Goal: Navigation & Orientation: Understand site structure

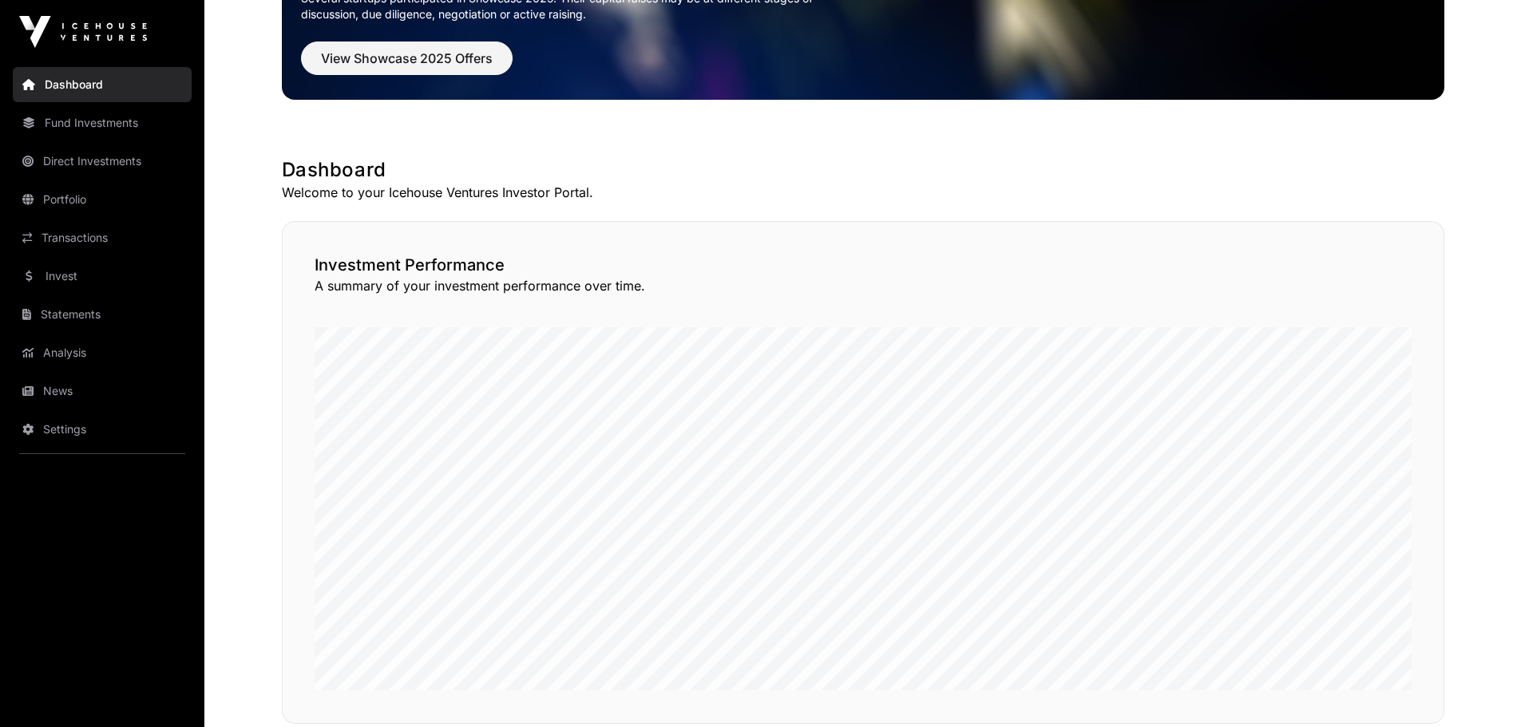
scroll to position [240, 0]
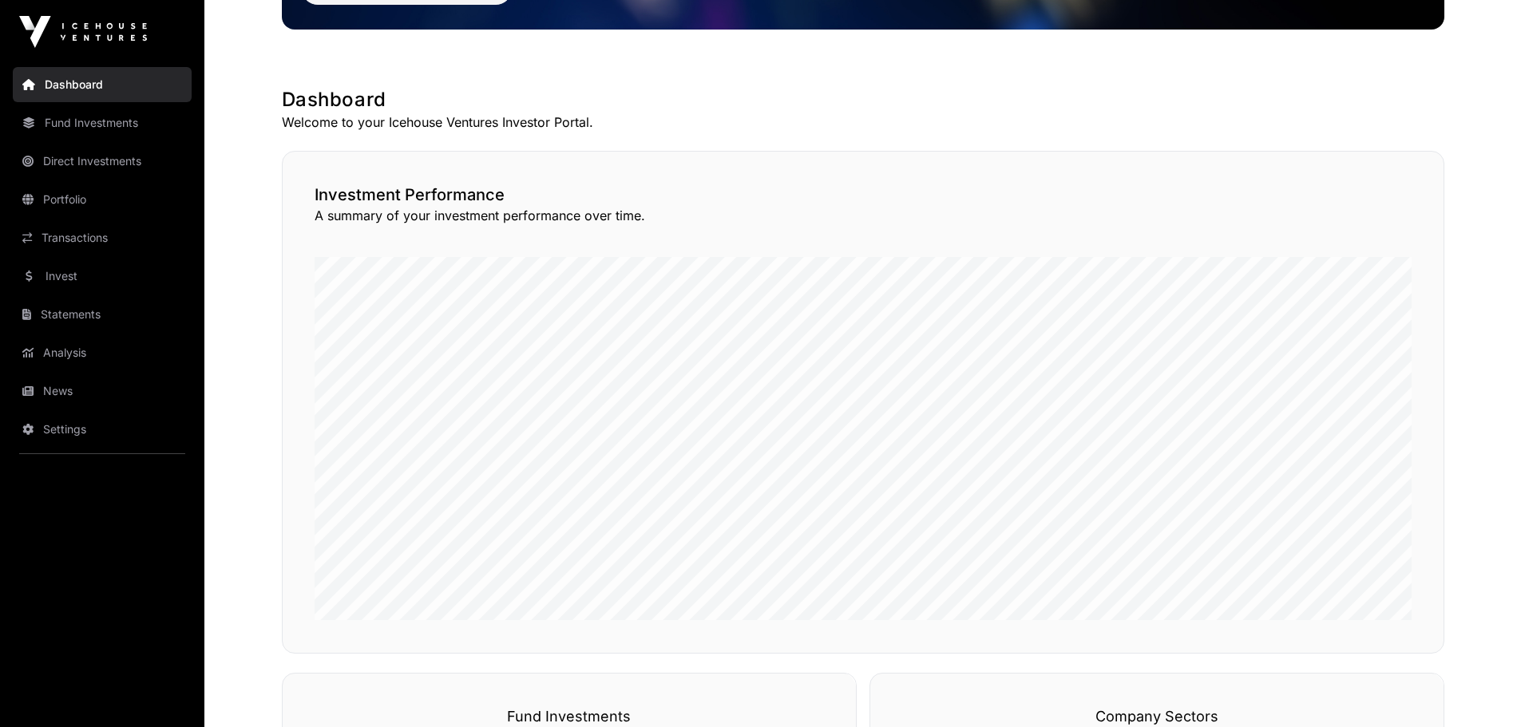
click at [81, 160] on link "Direct Investments" at bounding box center [102, 161] width 179 height 35
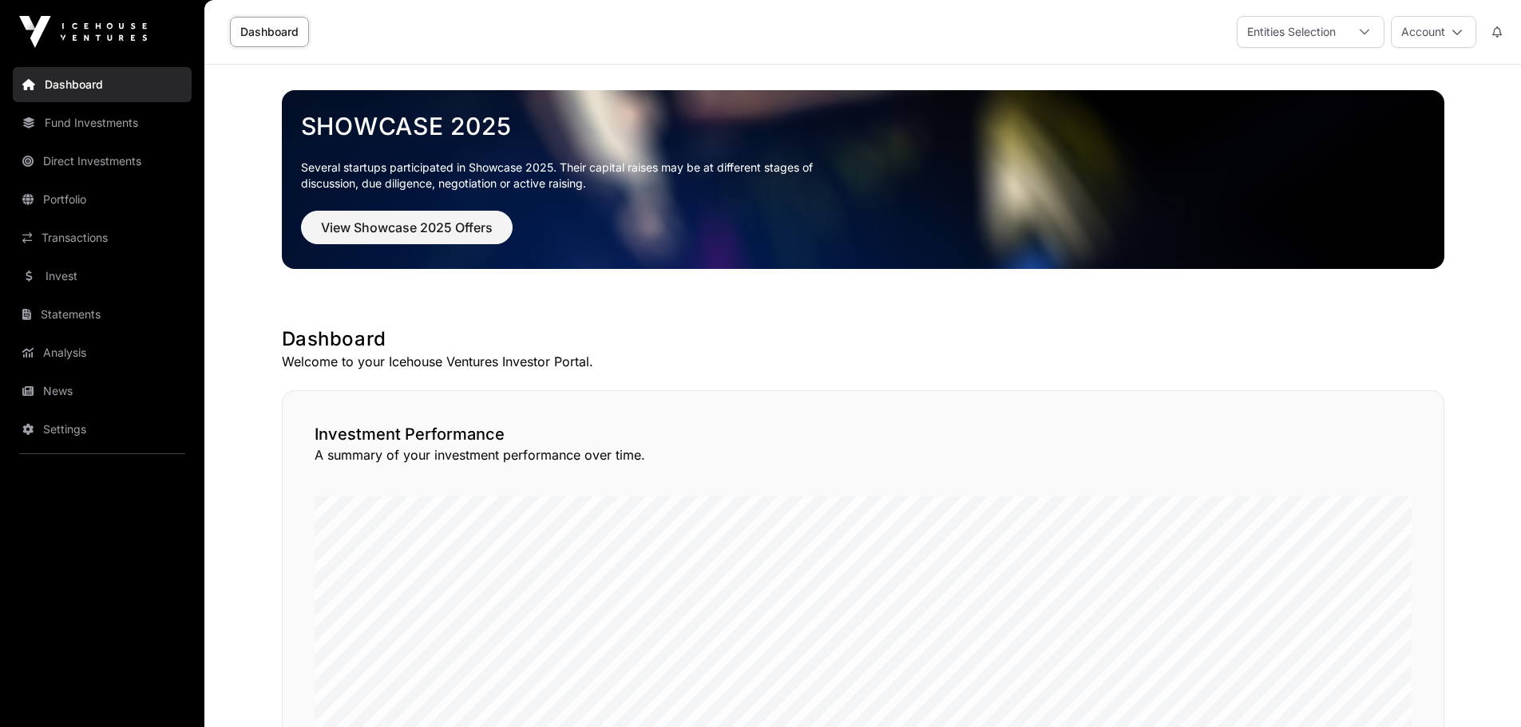
click at [55, 200] on link "Portfolio" at bounding box center [102, 199] width 179 height 35
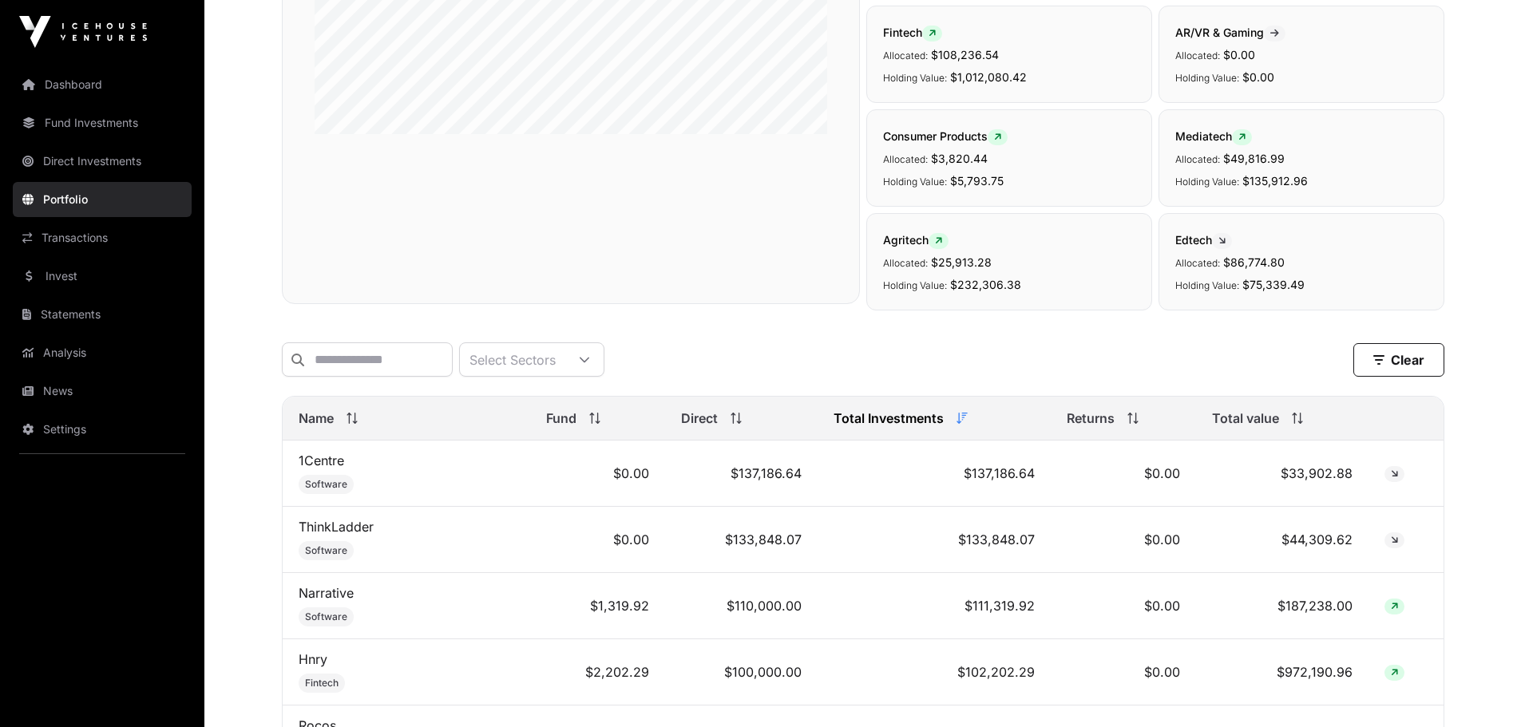
scroll to position [399, 0]
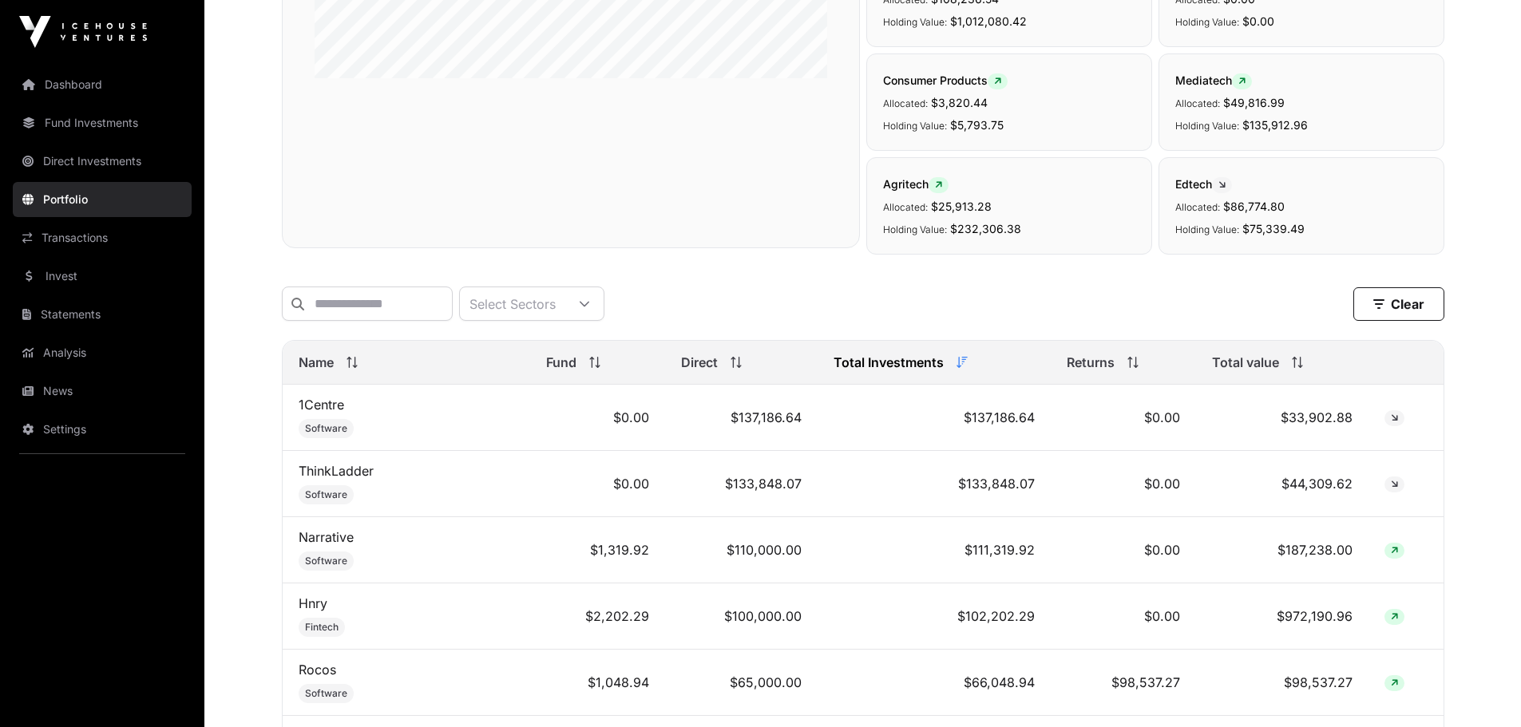
click at [86, 240] on link "Transactions" at bounding box center [102, 237] width 179 height 35
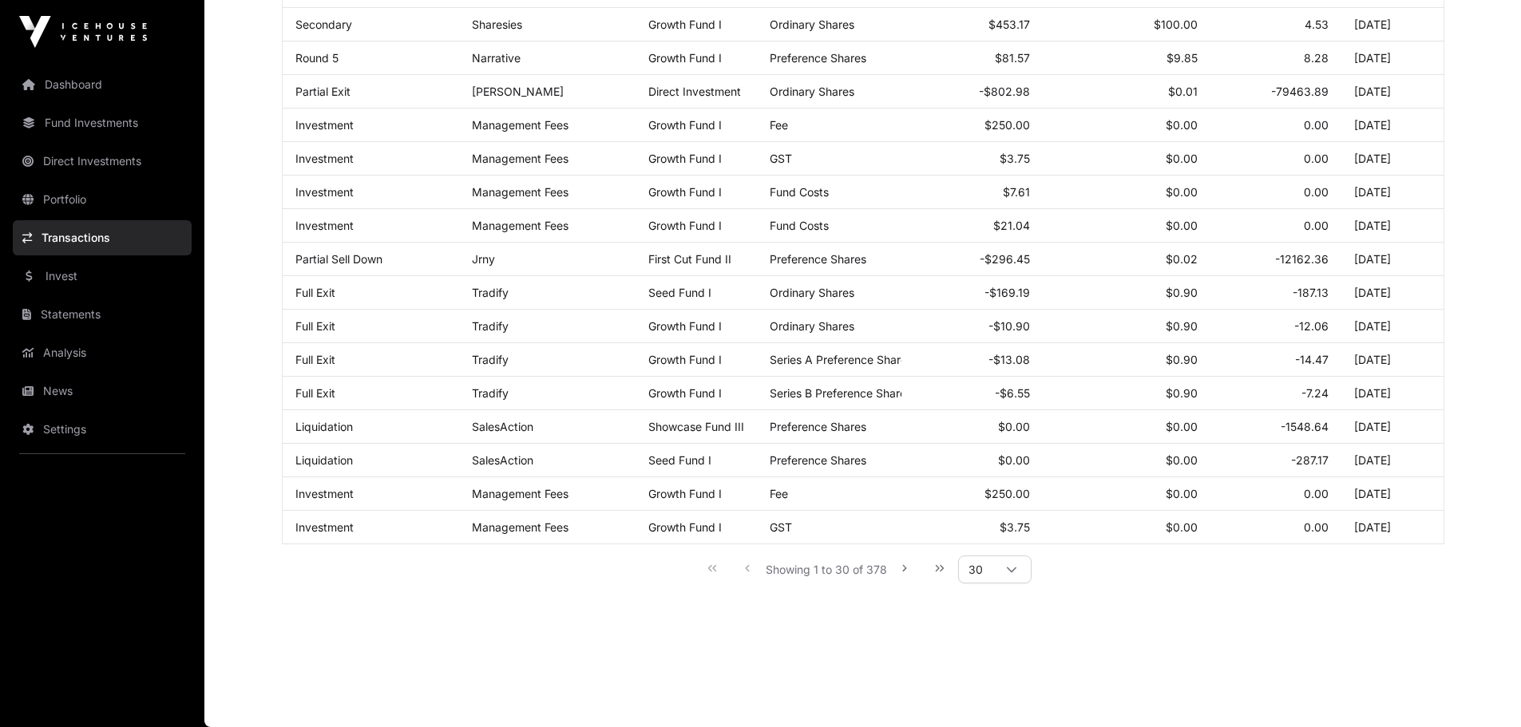
scroll to position [750, 0]
click at [938, 570] on icon "Last Page" at bounding box center [940, 568] width 9 height 6
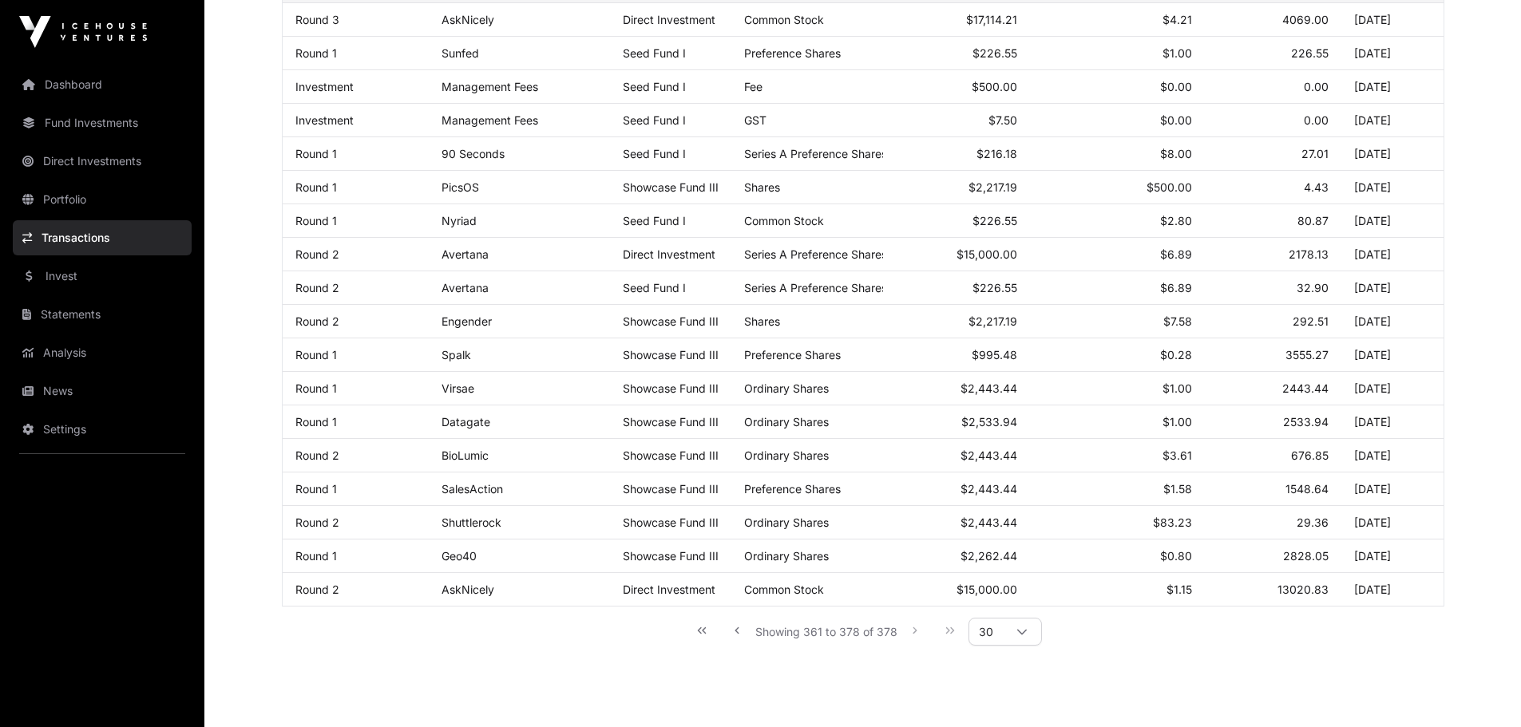
scroll to position [347, 0]
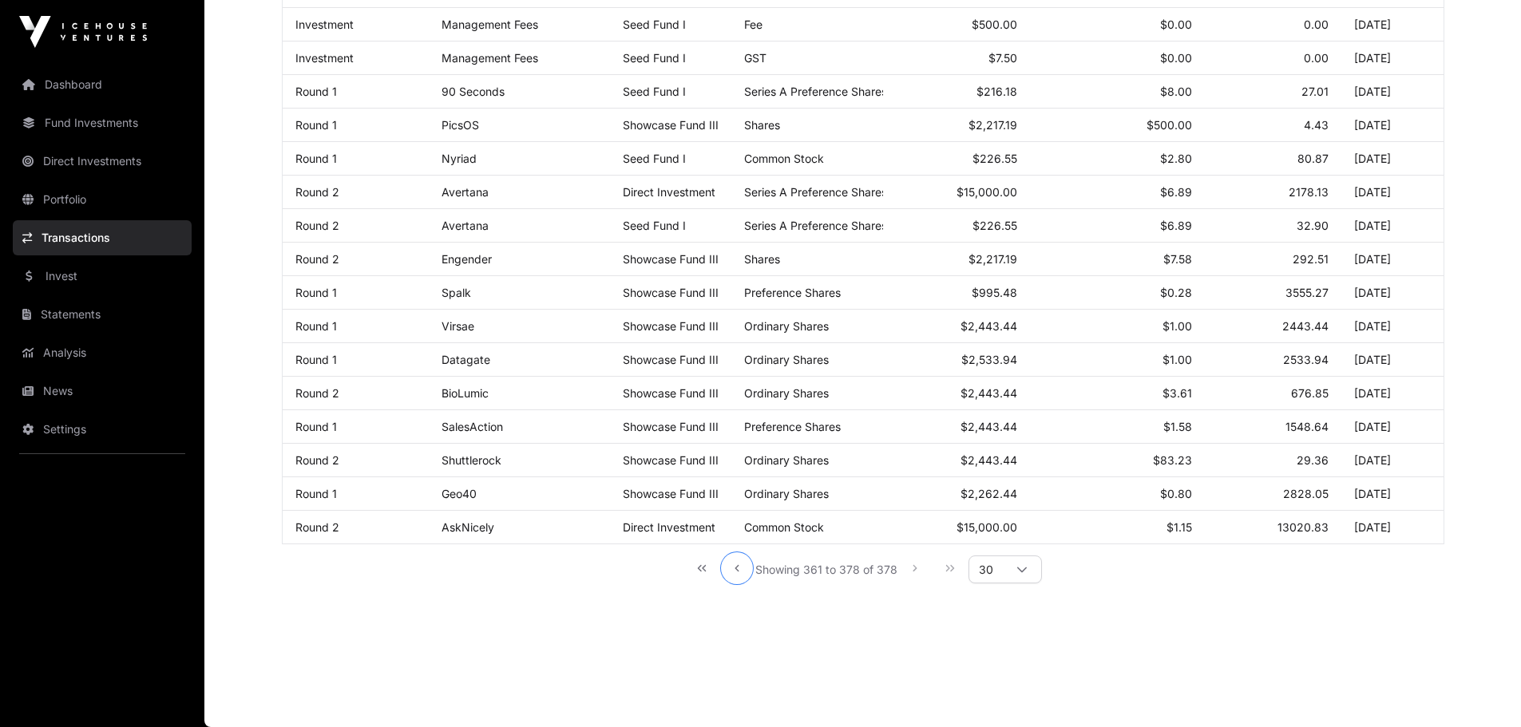
click at [739, 570] on icon "Previous Page" at bounding box center [736, 568] width 11 height 11
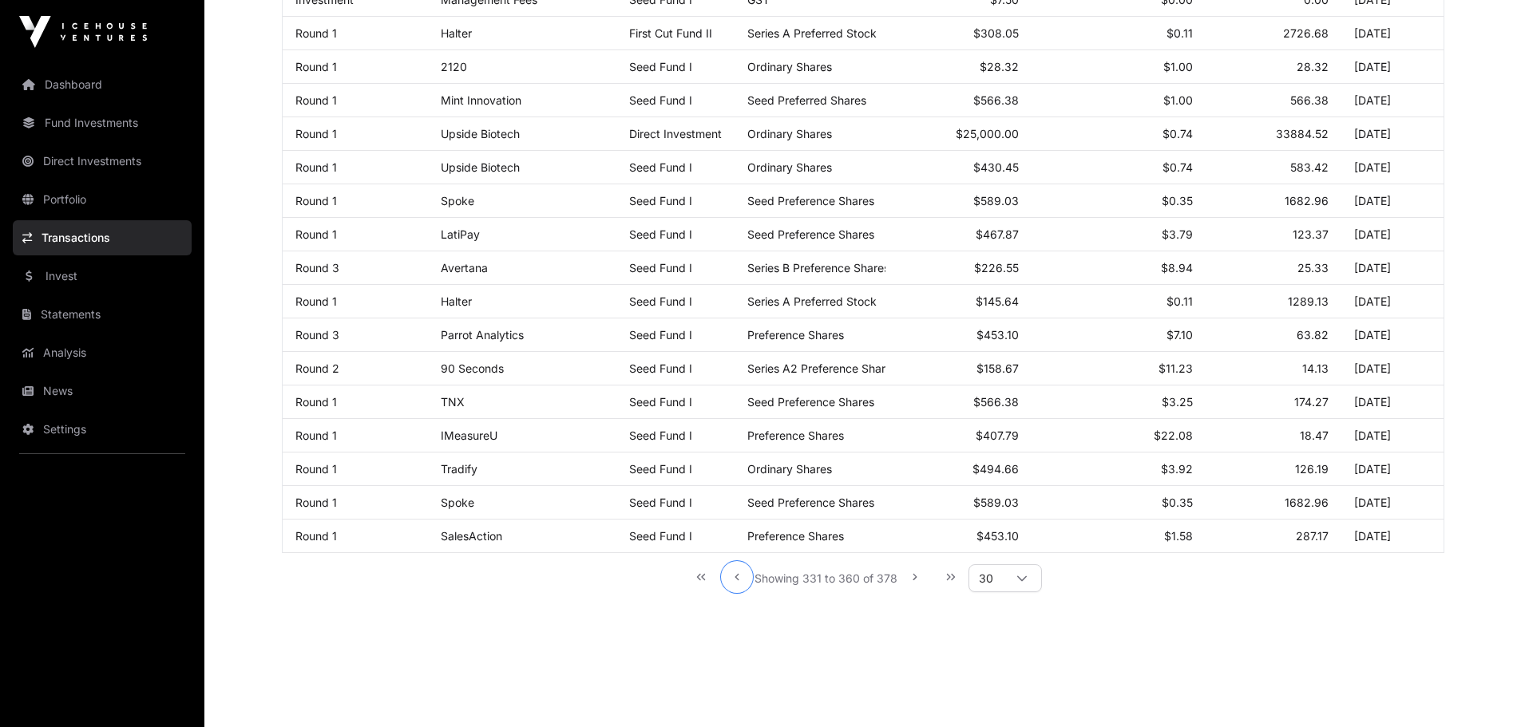
scroll to position [750, 0]
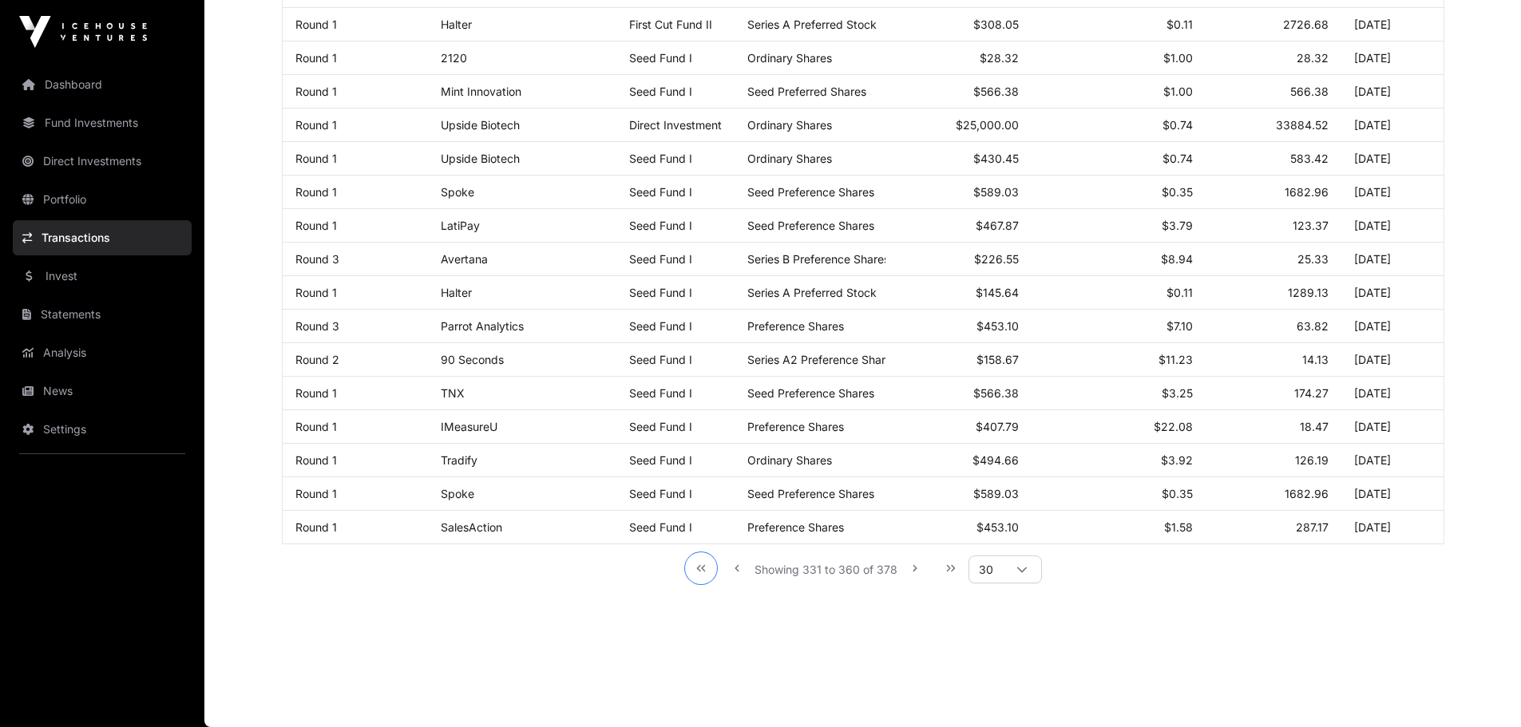
click at [706, 569] on icon "First Page" at bounding box center [701, 568] width 11 height 11
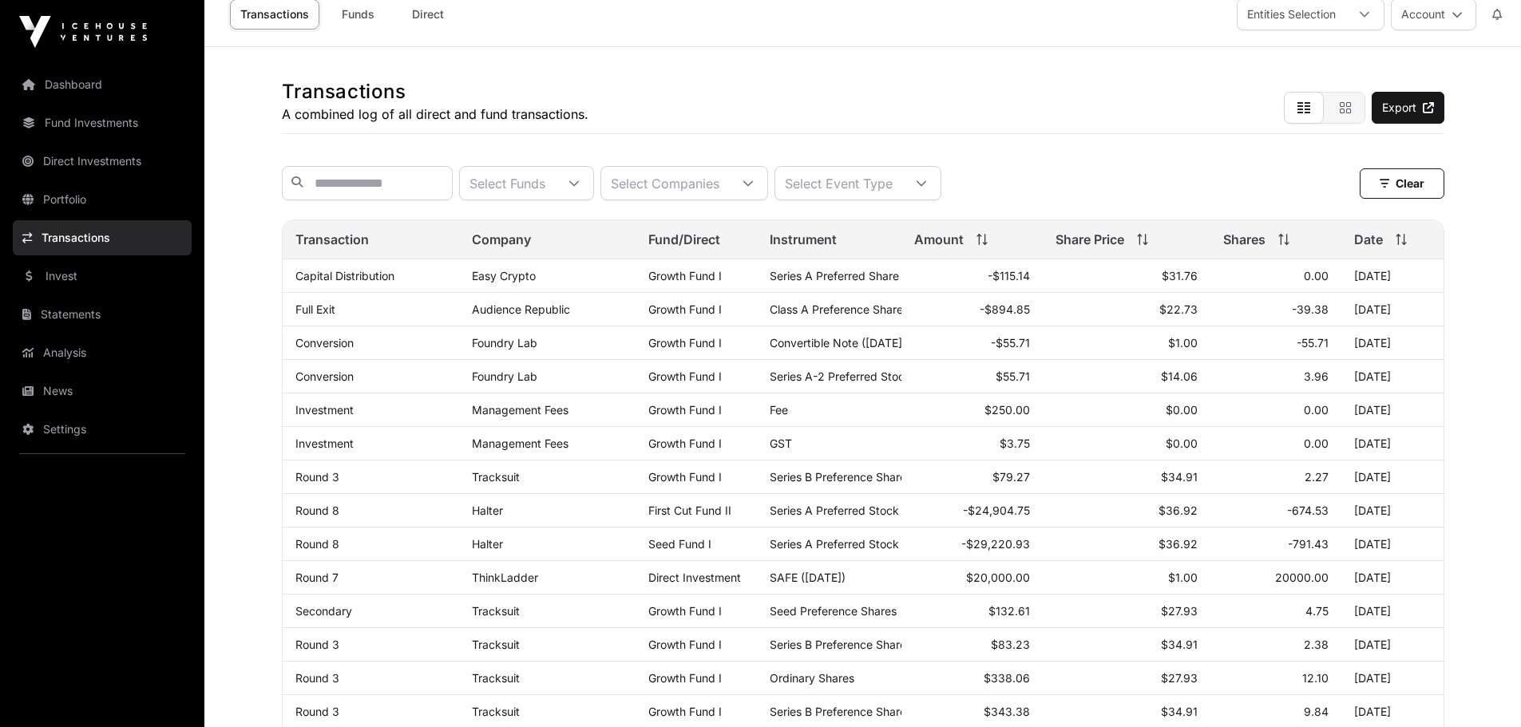
scroll to position [0, 0]
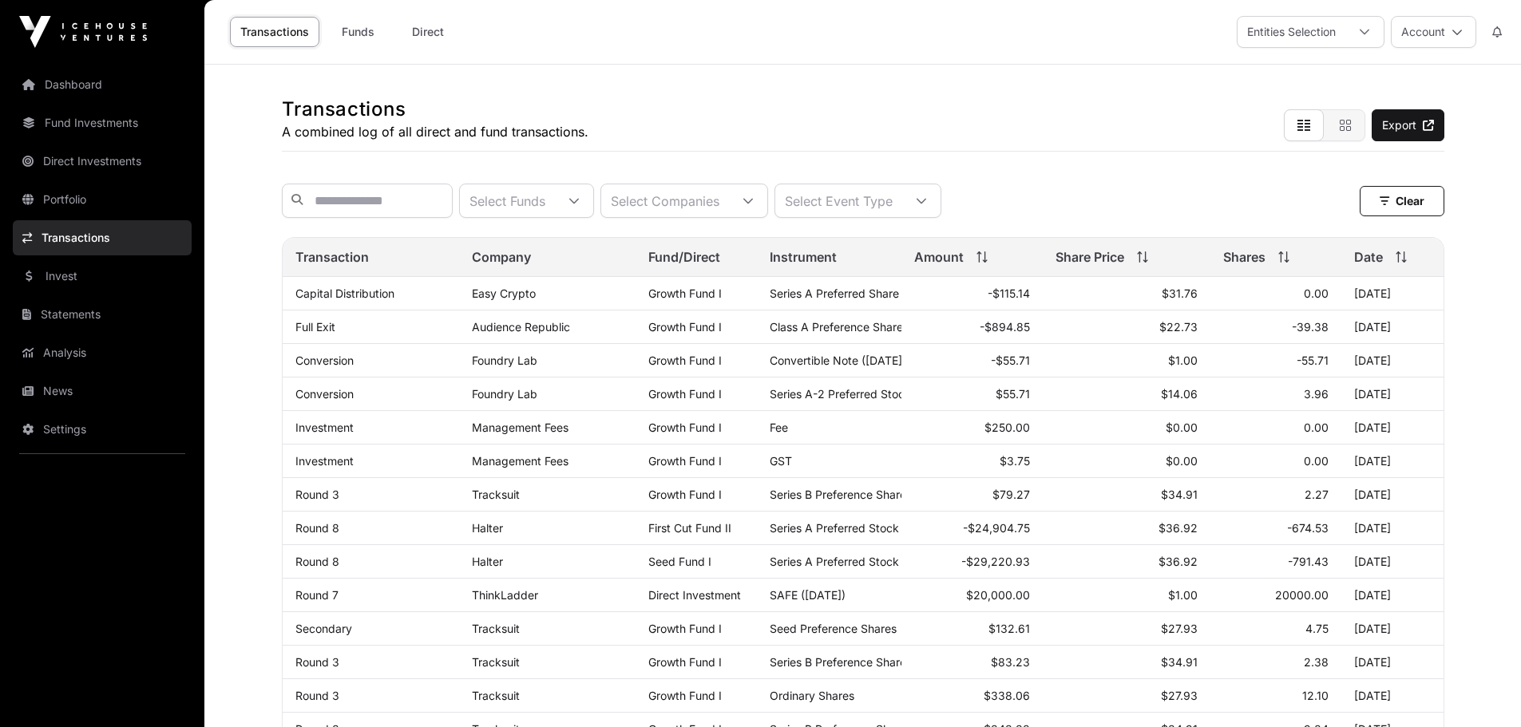
click at [73, 356] on link "Analysis" at bounding box center [102, 352] width 179 height 35
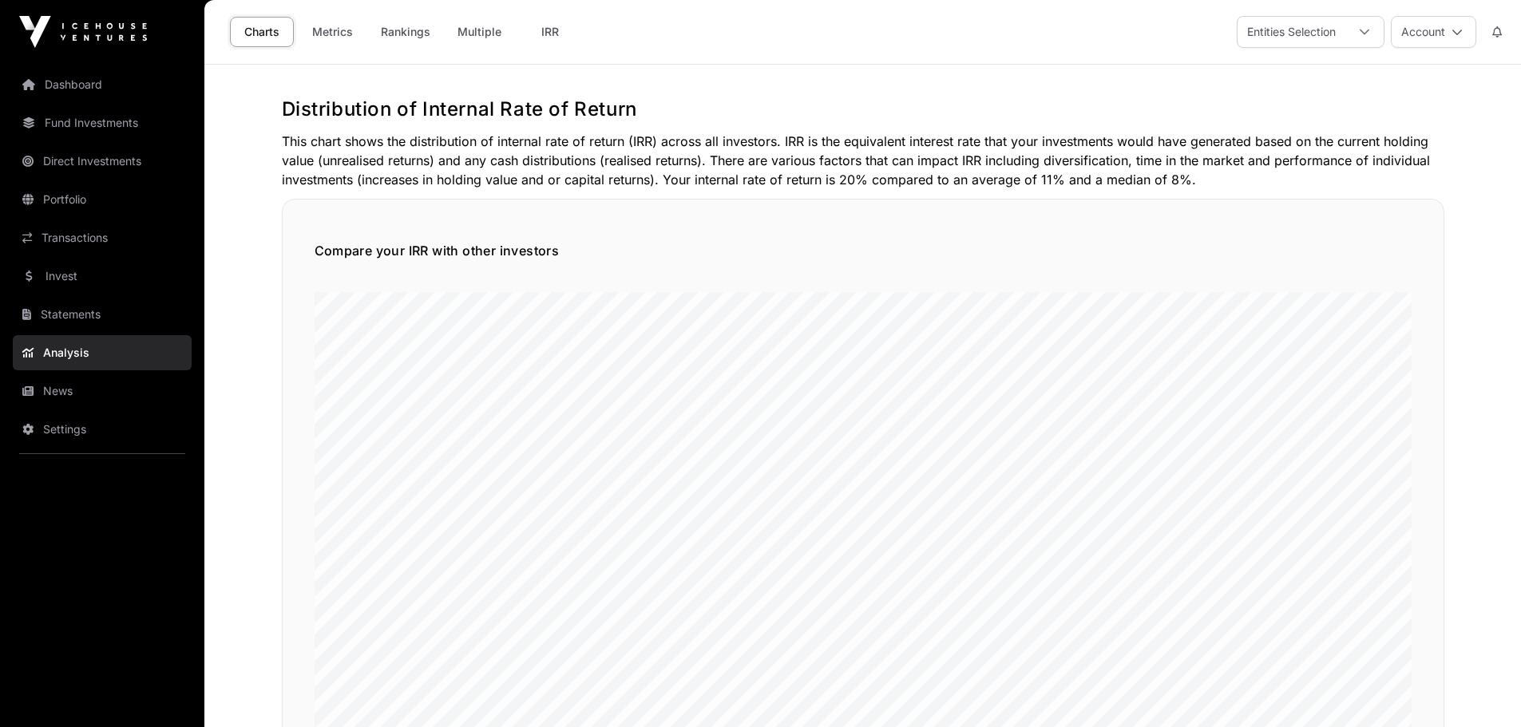
click at [60, 390] on link "News" at bounding box center [102, 391] width 179 height 35
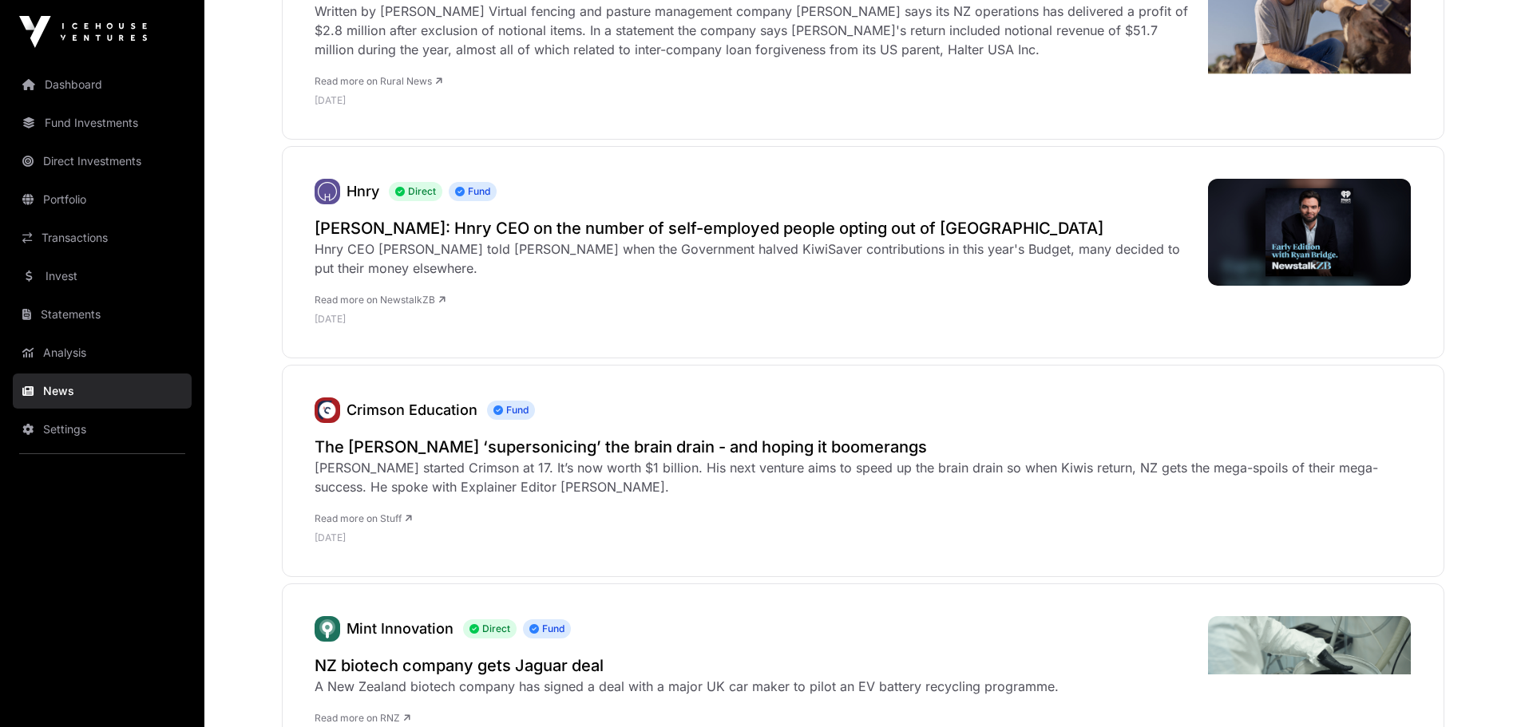
scroll to position [2954, 0]
